Goal: Task Accomplishment & Management: Use online tool/utility

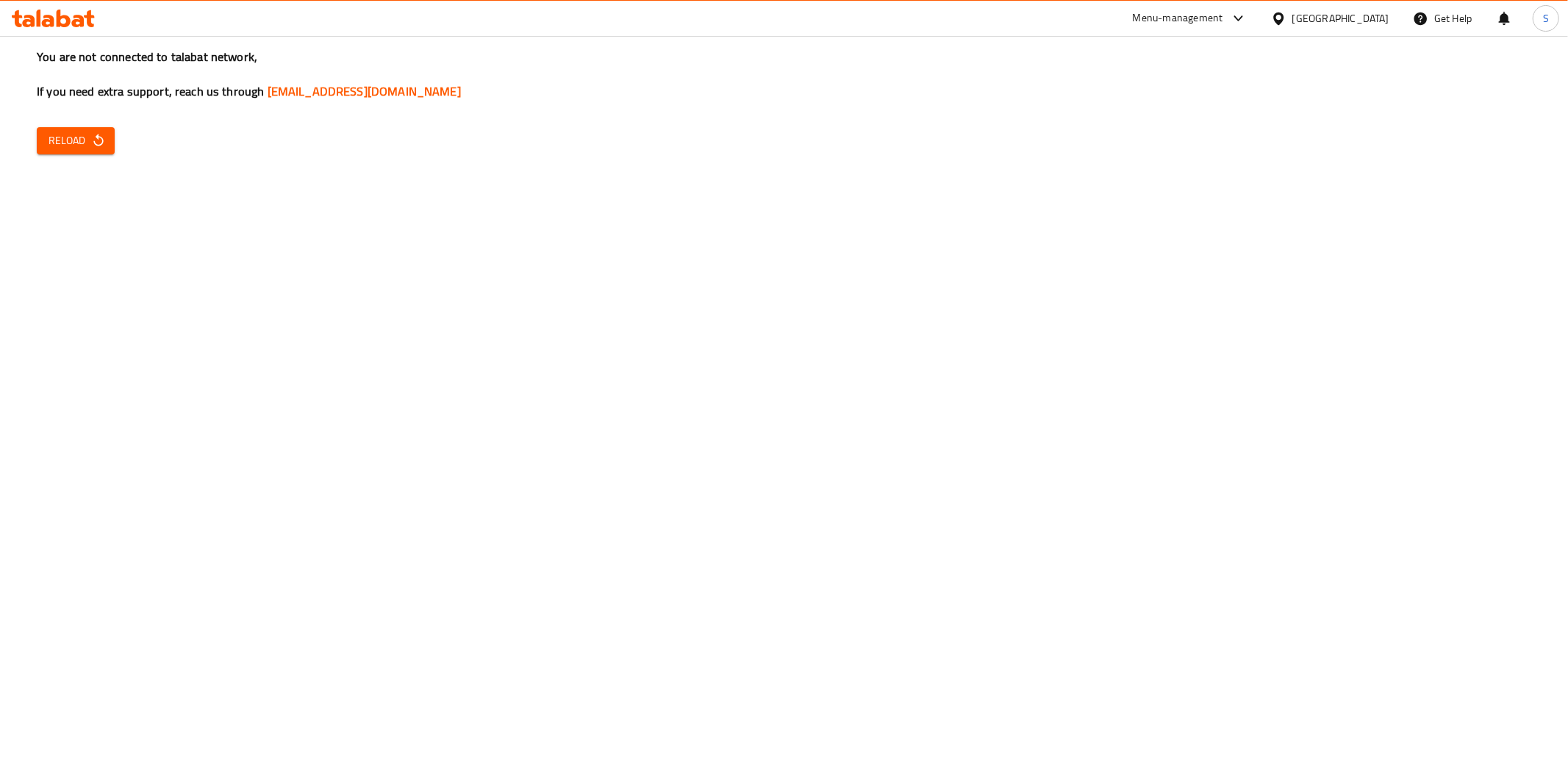
click at [1327, 20] on div "[GEOGRAPHIC_DATA]" at bounding box center [1340, 18] width 97 height 16
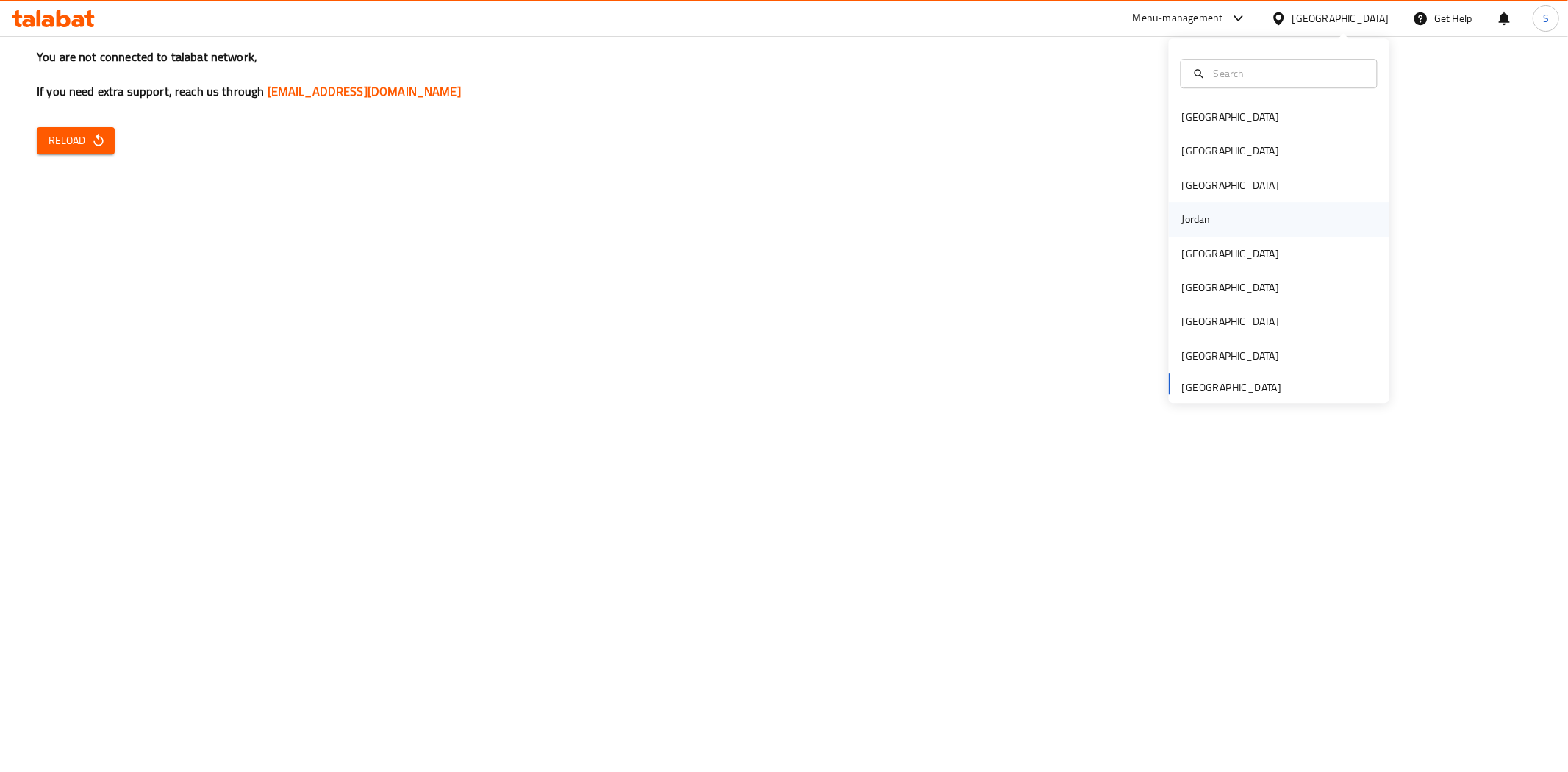
click at [1189, 230] on div "Jordan" at bounding box center [1196, 219] width 52 height 34
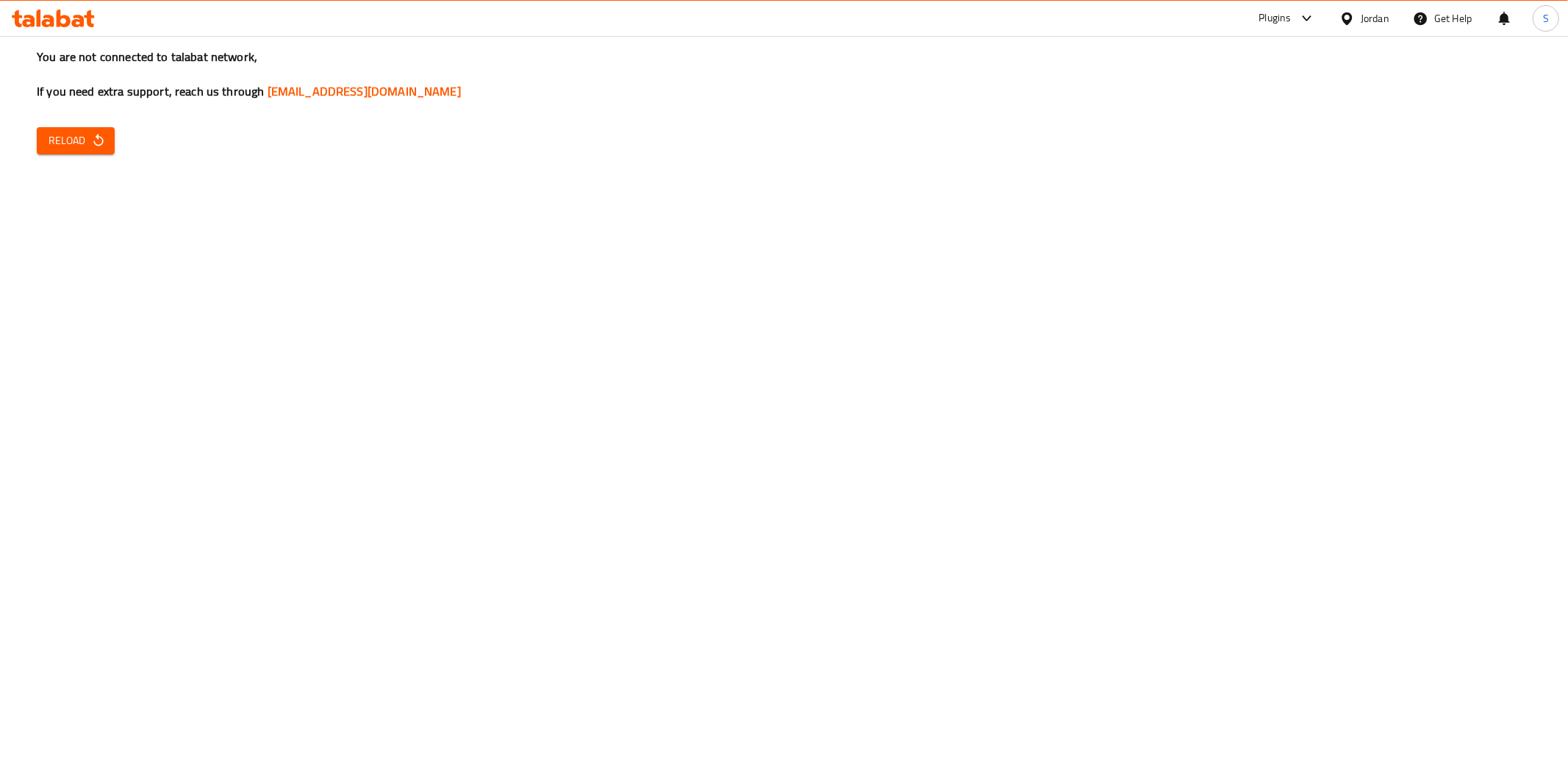
click at [63, 134] on span "Reload" at bounding box center [75, 140] width 54 height 18
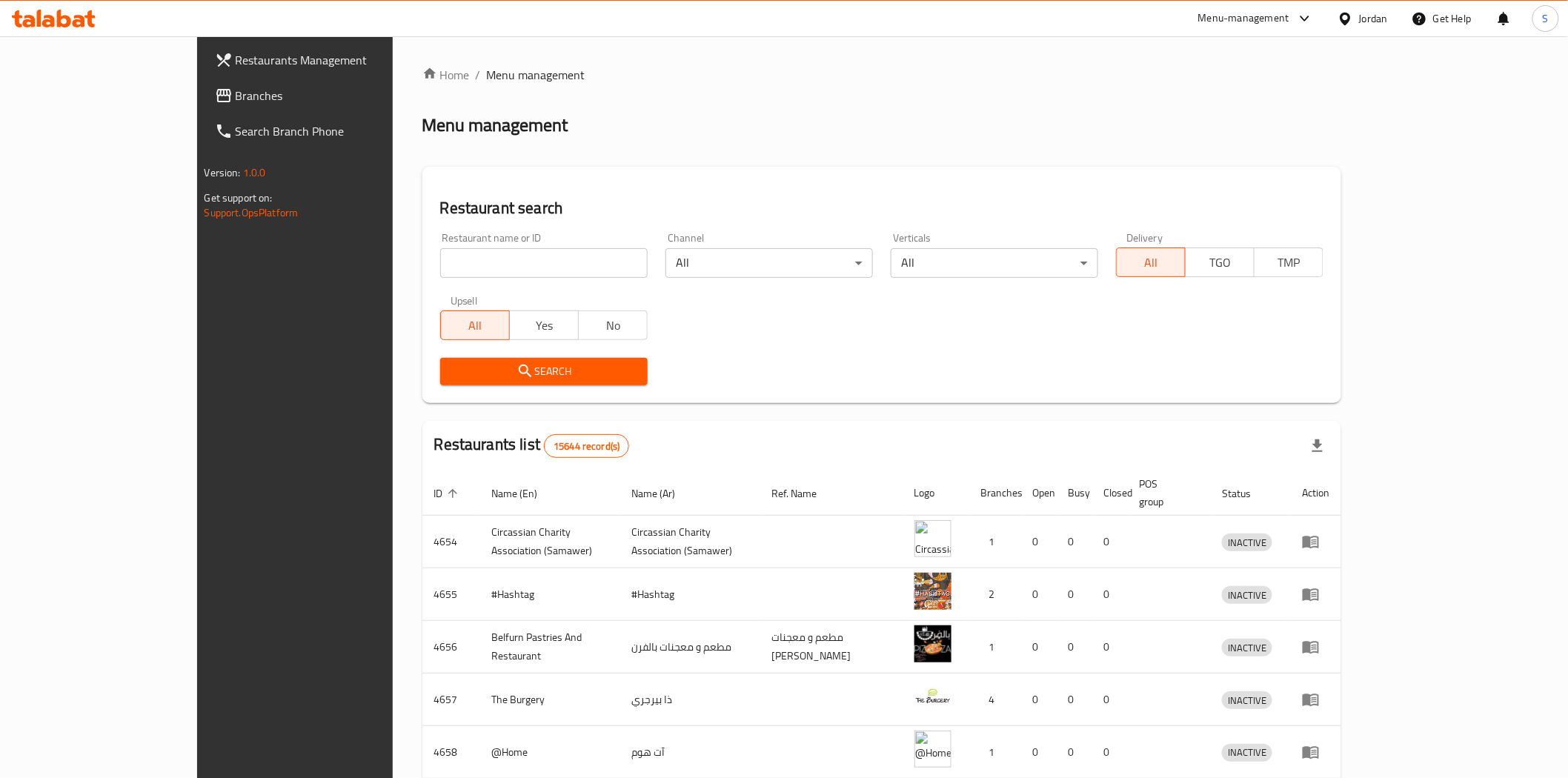
click at [236, 95] on span "Branches" at bounding box center [342, 95] width 212 height 17
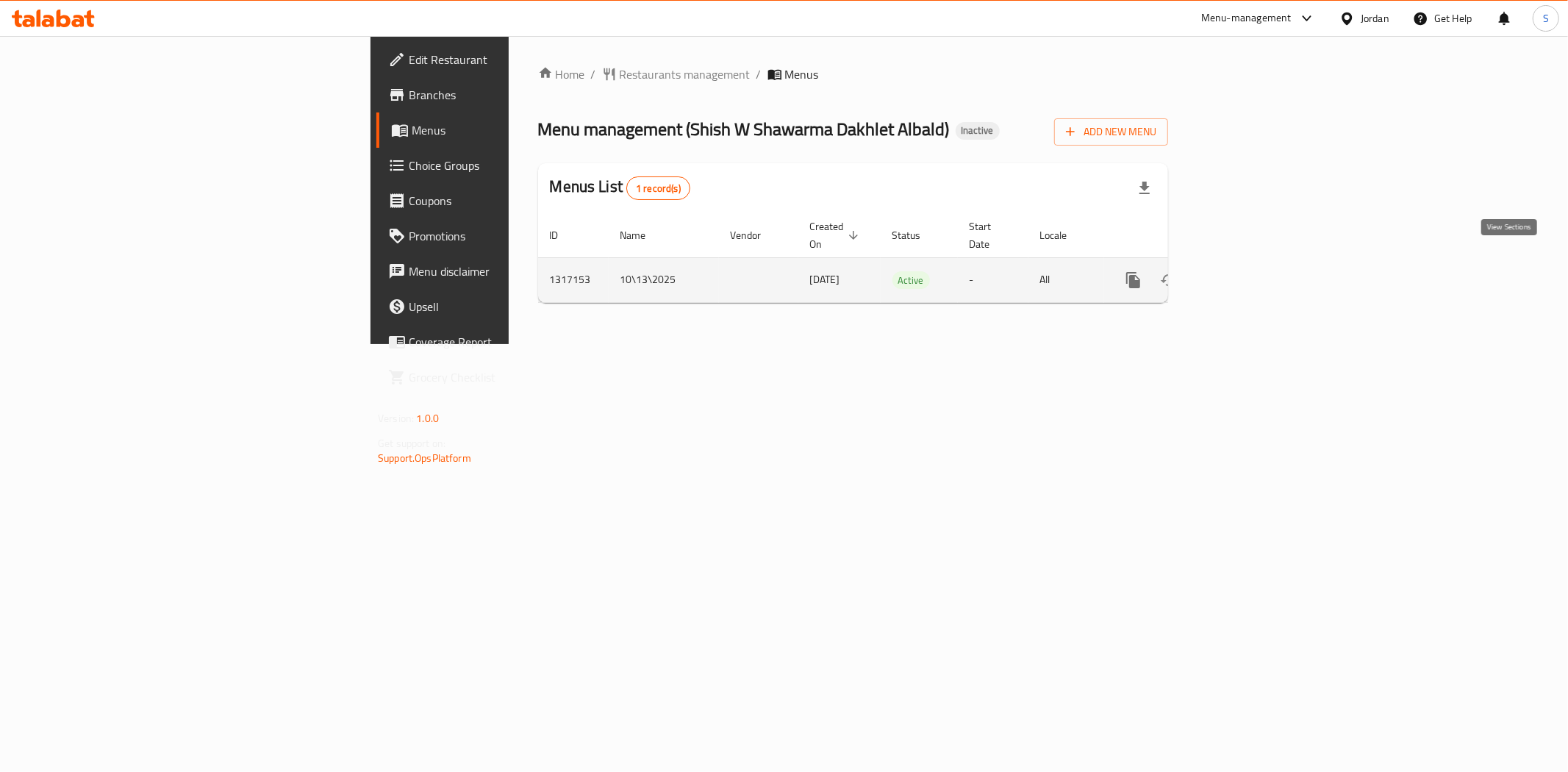
click at [1248, 271] on icon "enhanced table" at bounding box center [1239, 279] width 17 height 17
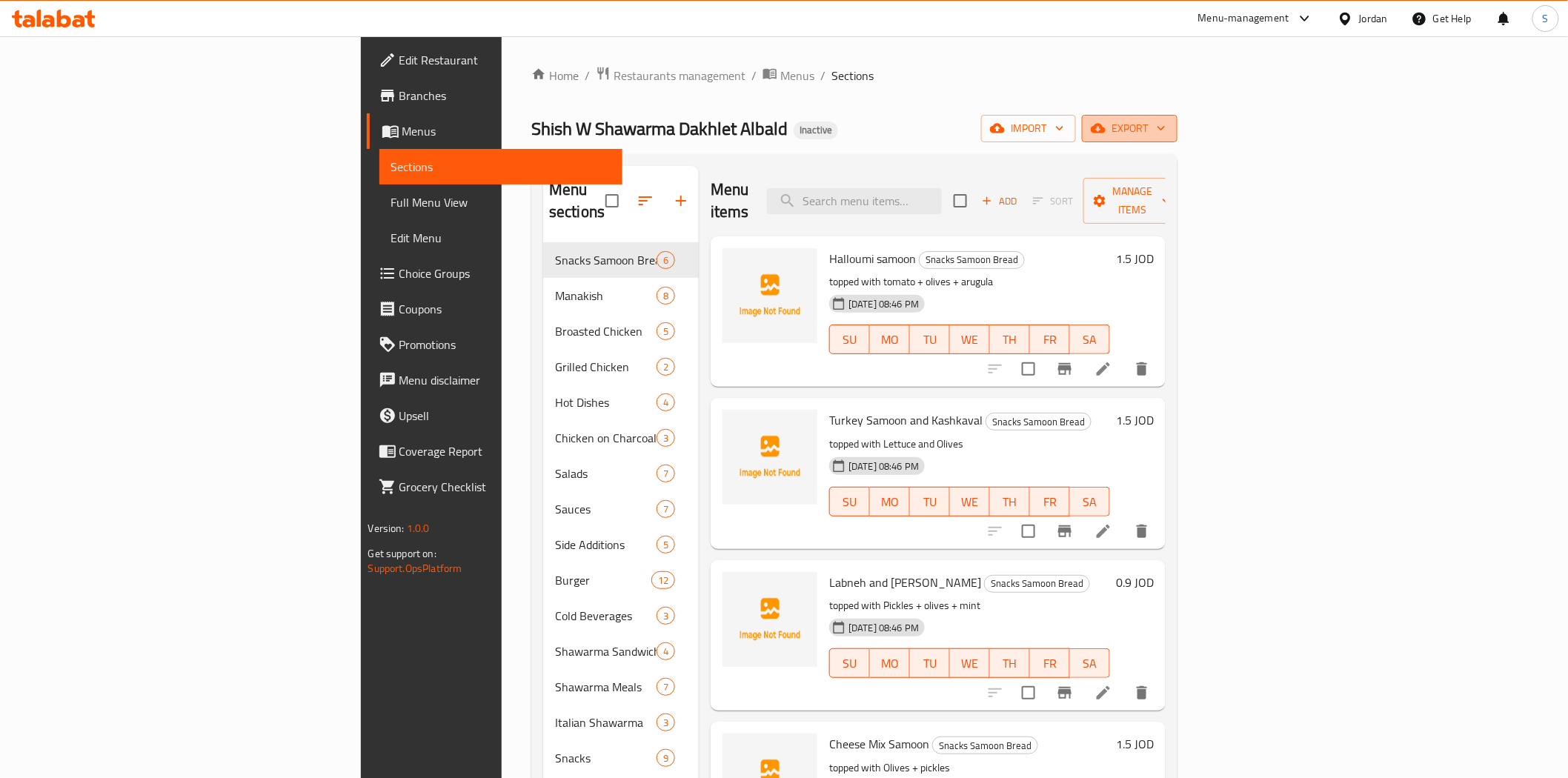
click at [1166, 124] on span "export" at bounding box center [1130, 129] width 72 height 18
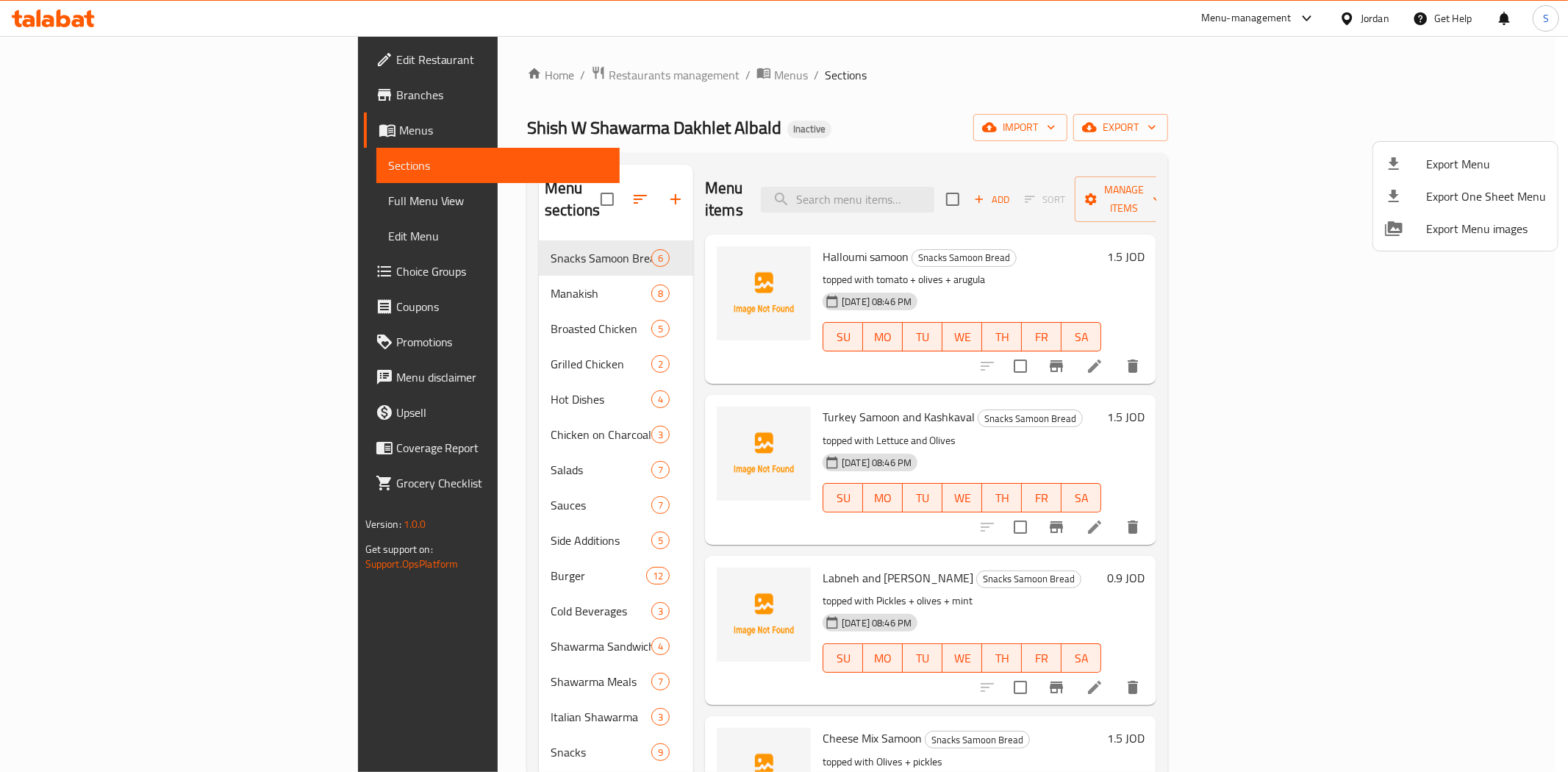
click at [1425, 159] on div at bounding box center [1405, 164] width 42 height 17
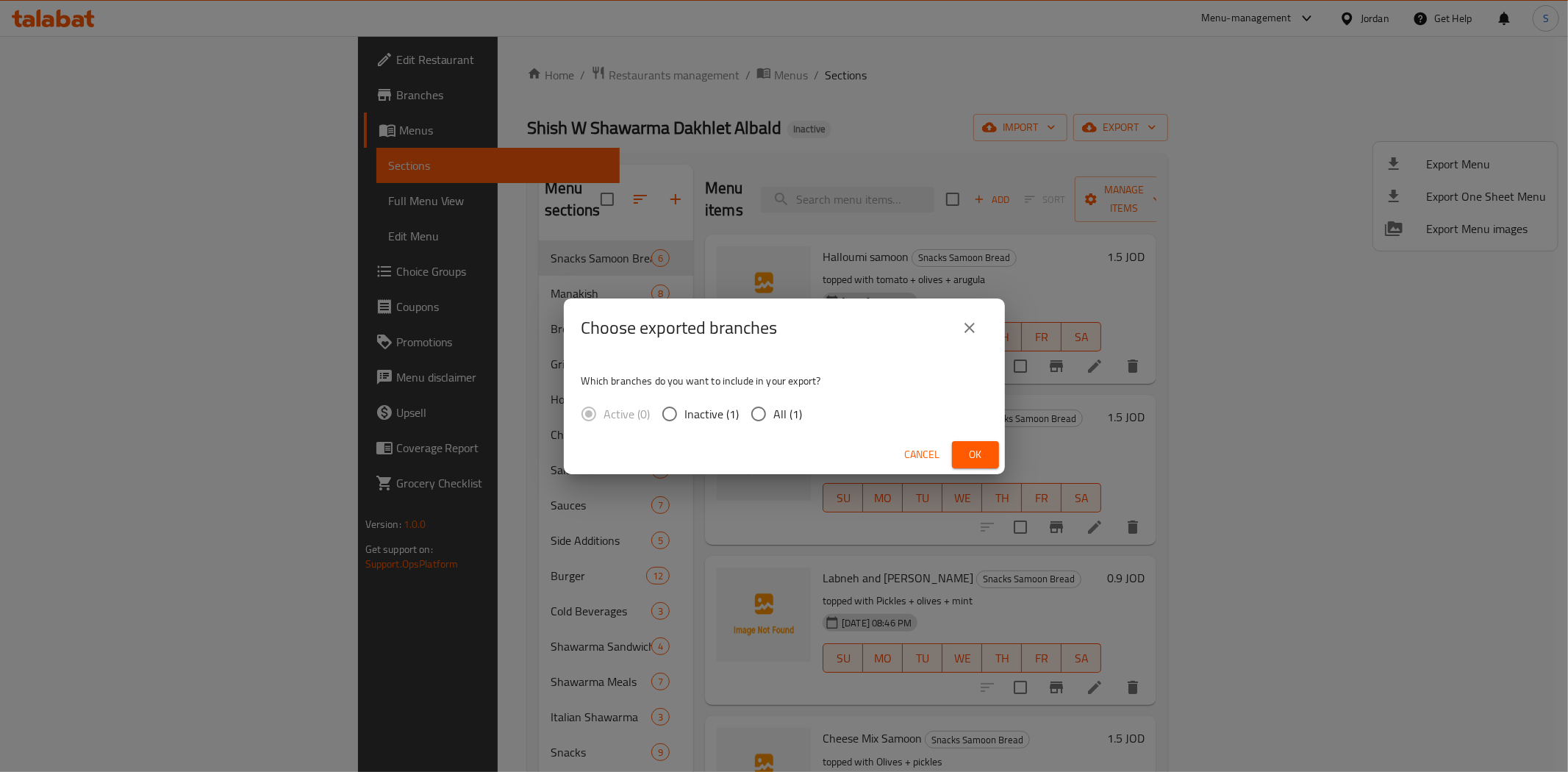
click at [774, 420] on span "All (1)" at bounding box center [789, 414] width 29 height 17
click at [774, 420] on input "All (1)" at bounding box center [758, 414] width 31 height 31
radio input "true"
click at [985, 451] on span "Ok" at bounding box center [975, 454] width 23 height 18
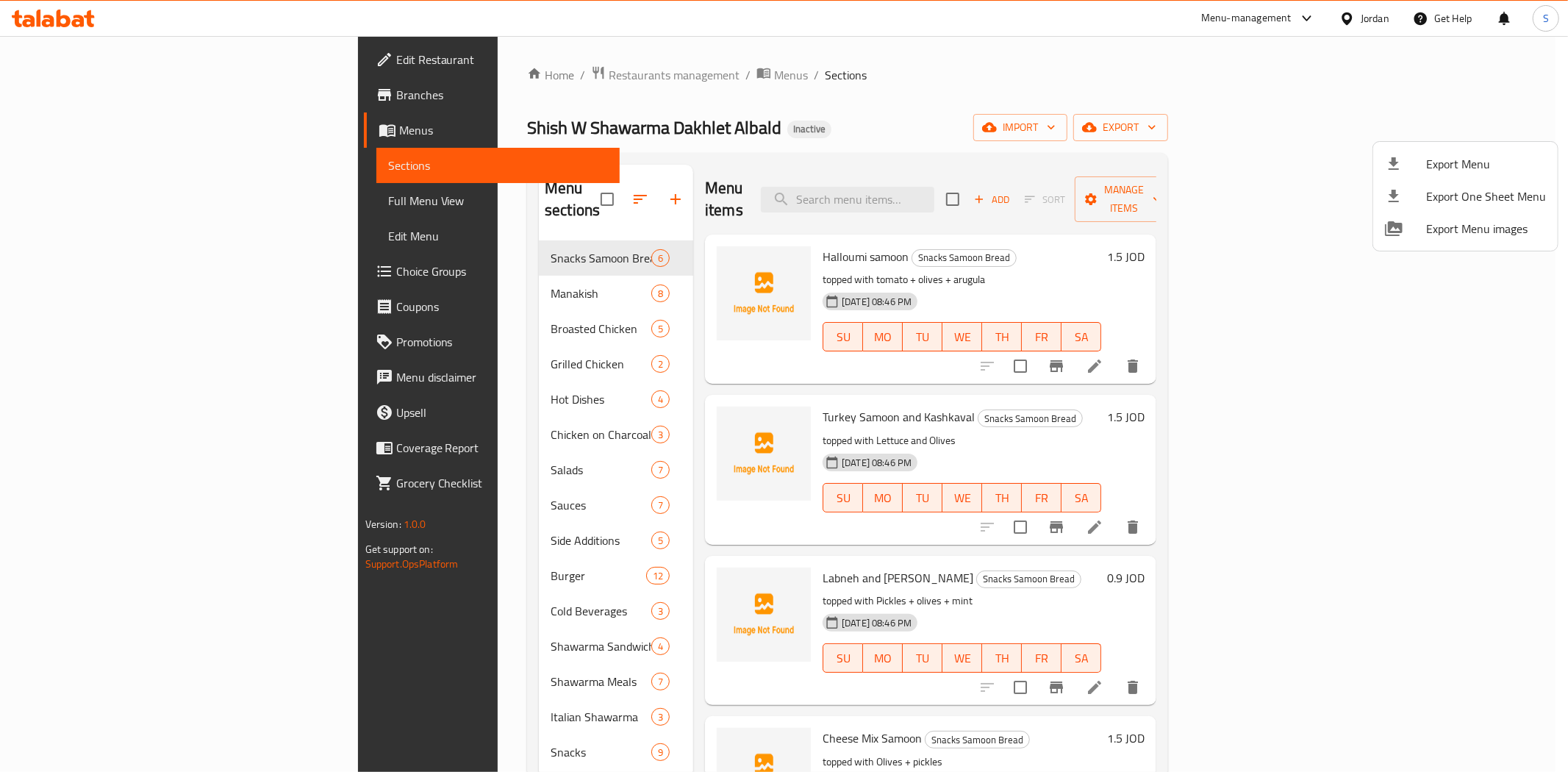
click at [751, 87] on div at bounding box center [784, 386] width 1568 height 772
